Goal: Navigation & Orientation: Find specific page/section

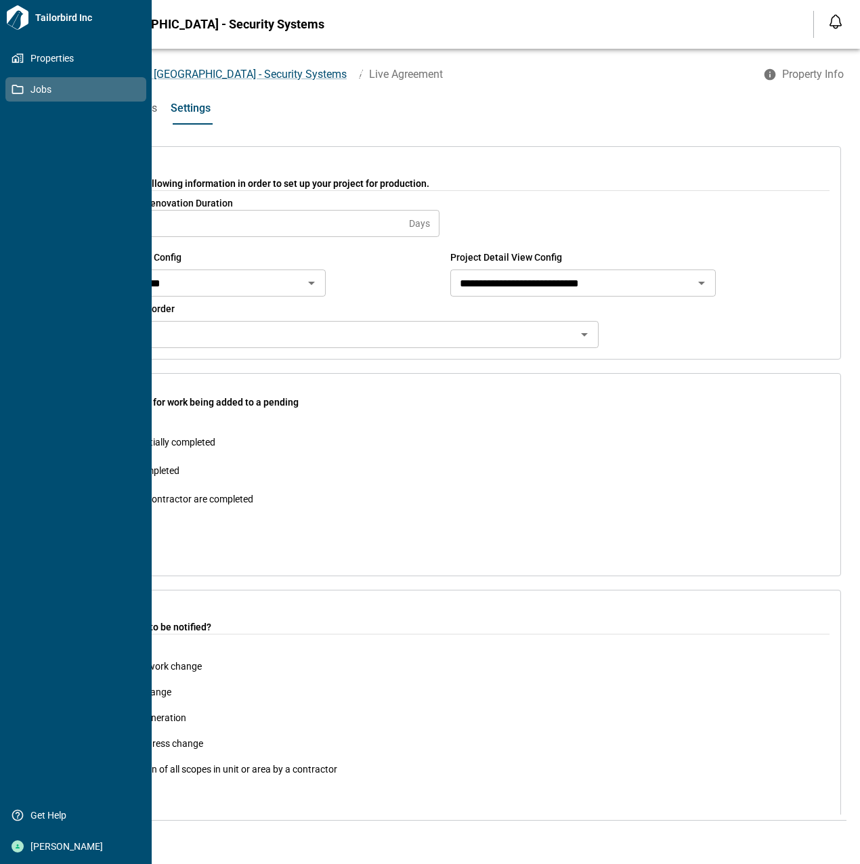
click at [20, 89] on icon at bounding box center [18, 89] width 12 height 12
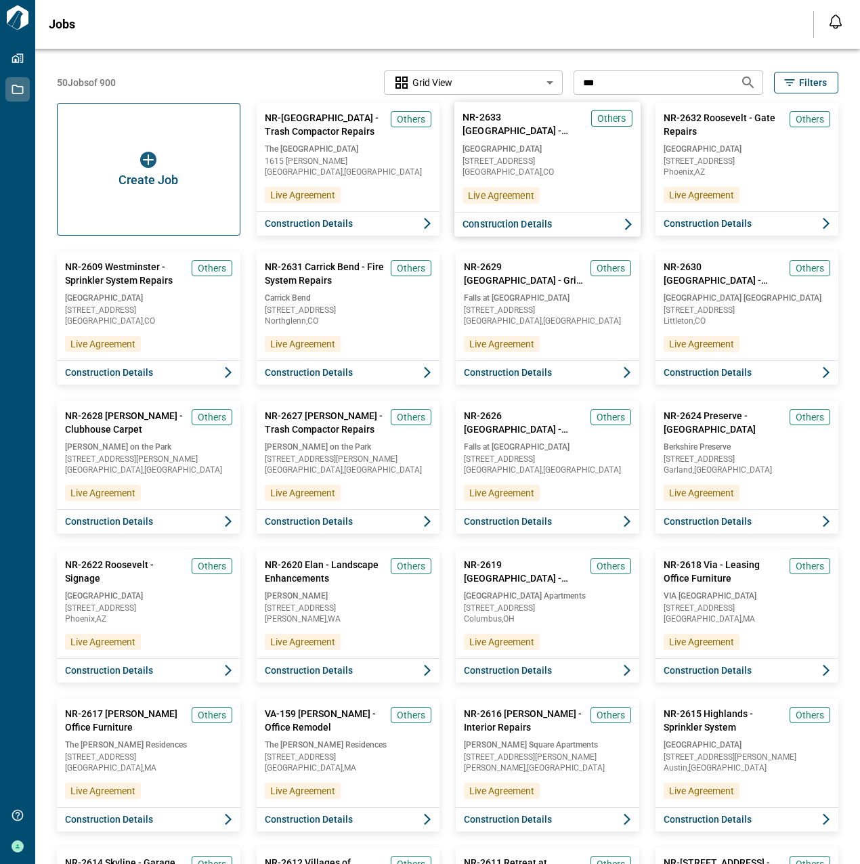
click at [595, 207] on div "NR-2633 [GEOGRAPHIC_DATA] - Security Systems Others [GEOGRAPHIC_DATA] [STREET_A…" at bounding box center [547, 157] width 186 height 110
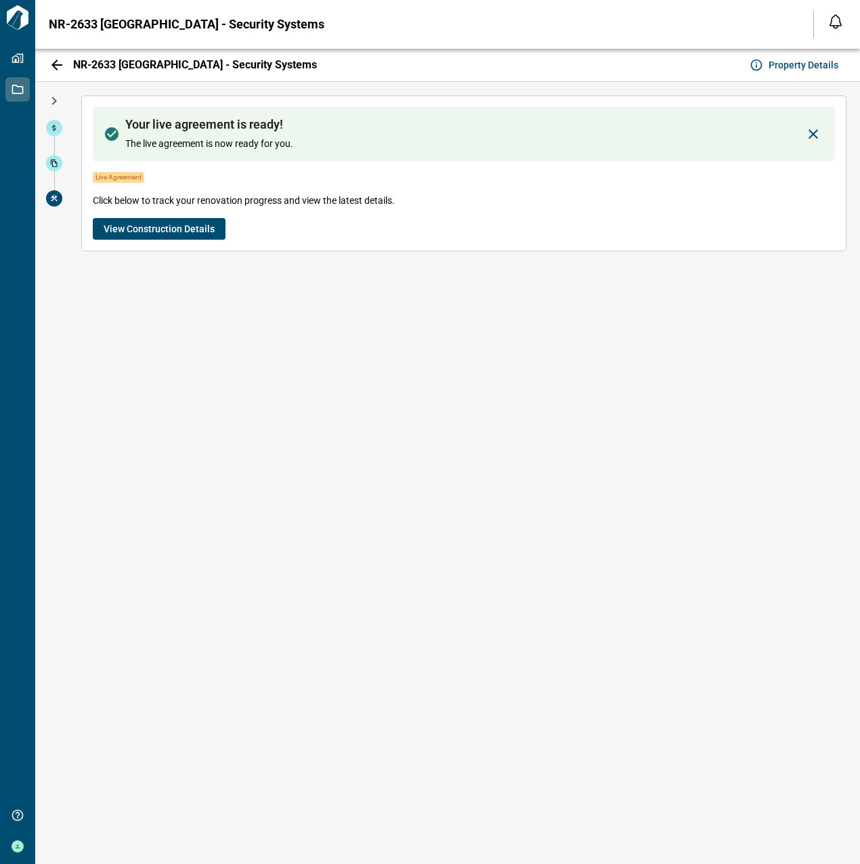
click at [113, 220] on button "View Construction Details" at bounding box center [159, 229] width 133 height 22
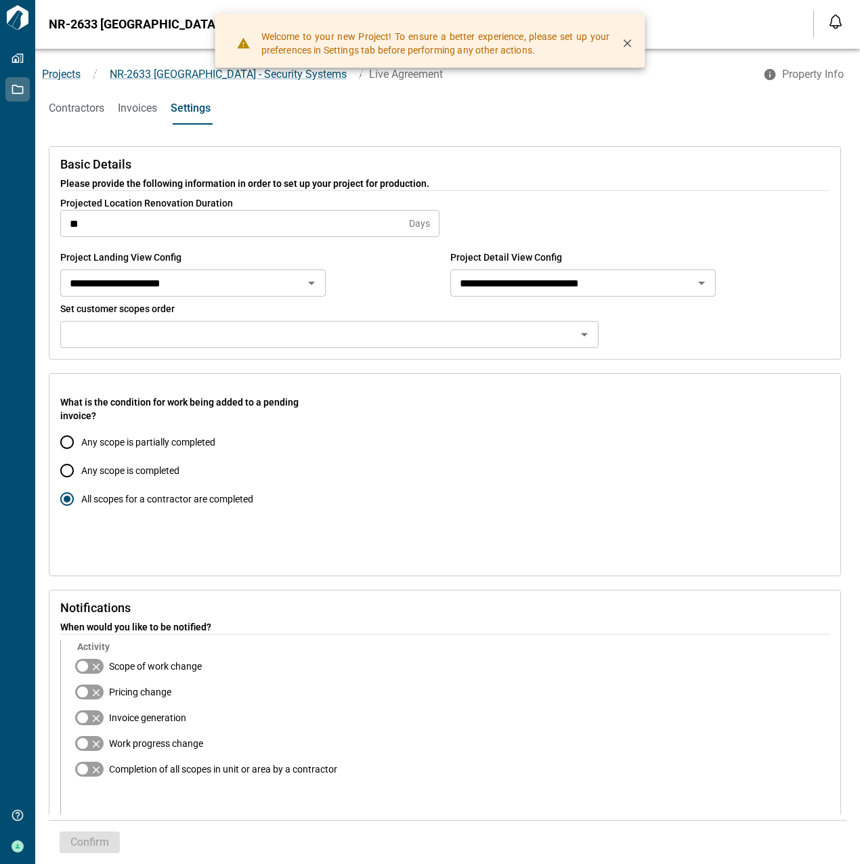
click at [88, 114] on span "Contractors" at bounding box center [77, 109] width 56 height 14
